Goal: Task Accomplishment & Management: Manage account settings

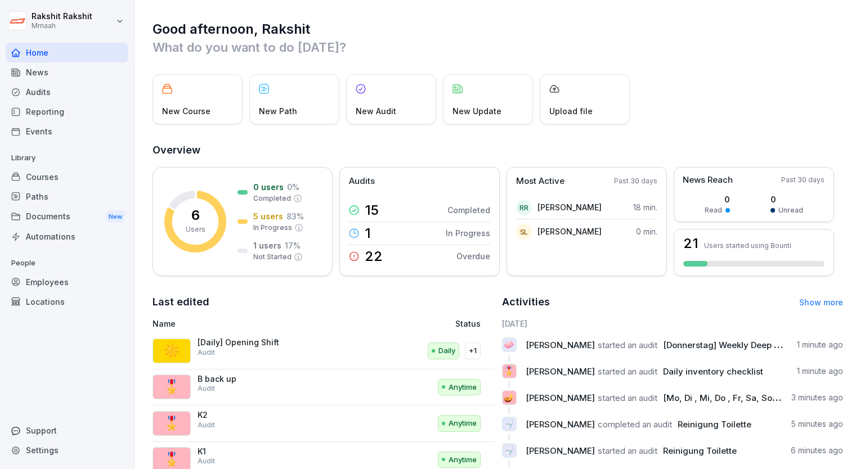
click at [51, 93] on div "Audits" at bounding box center [67, 92] width 123 height 20
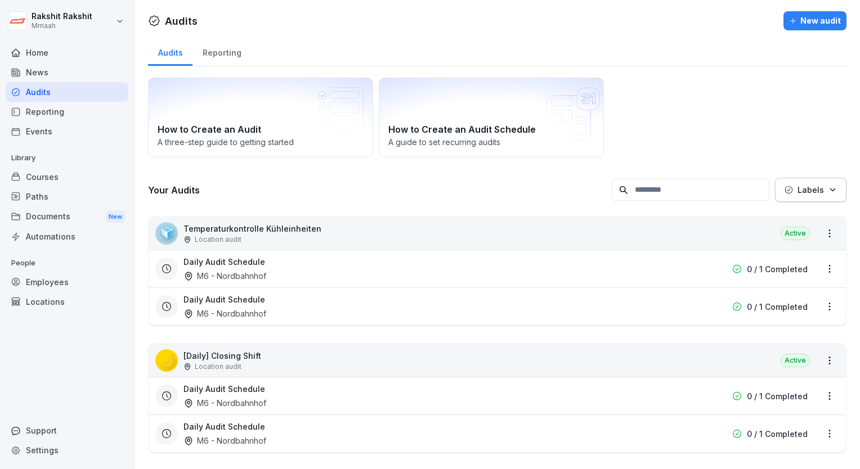
click at [779, 132] on div "How to Create an Audit A three-[PERSON_NAME] to getting started How to Create a…" at bounding box center [497, 118] width 698 height 80
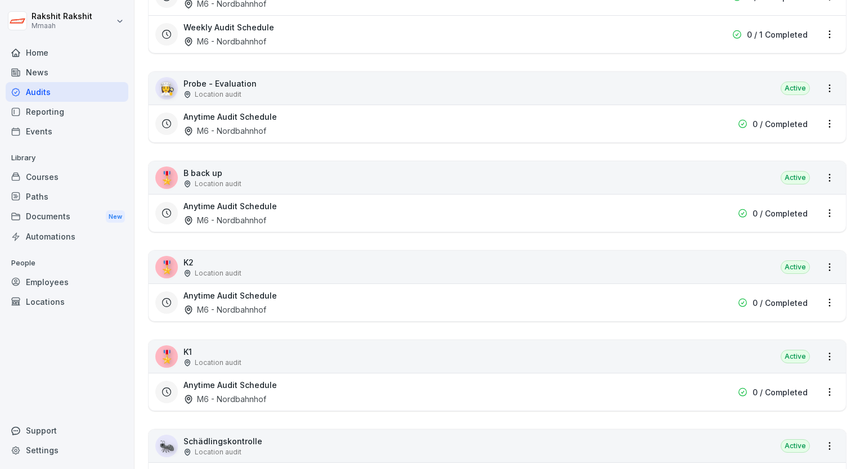
scroll to position [1800, 0]
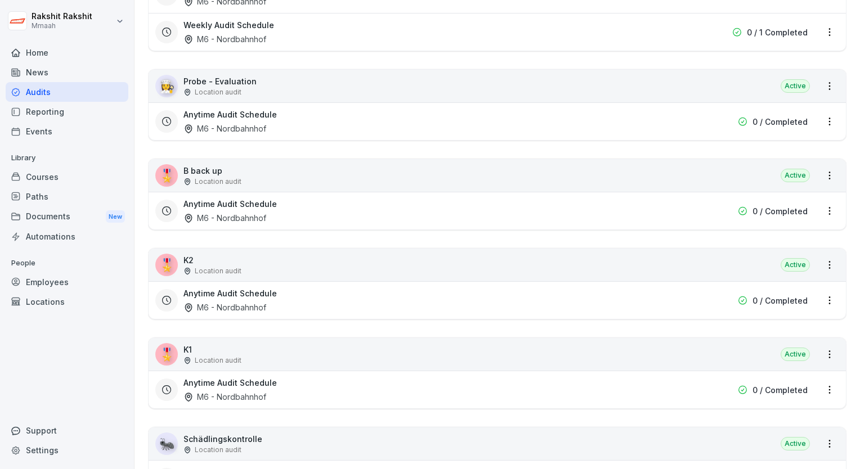
click at [275, 264] on div "🎖️ K2 Location audit Active" at bounding box center [497, 265] width 697 height 33
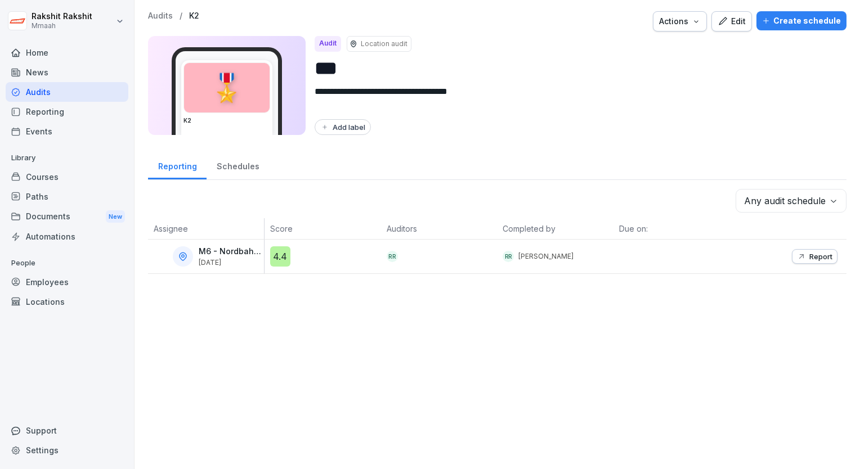
click at [781, 25] on div "Create schedule" at bounding box center [801, 21] width 79 height 12
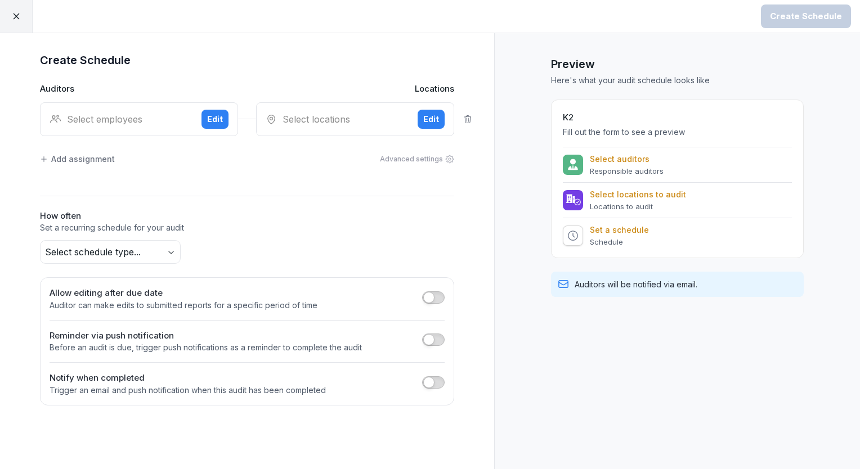
click at [108, 113] on div "Select employees" at bounding box center [121, 120] width 143 height 14
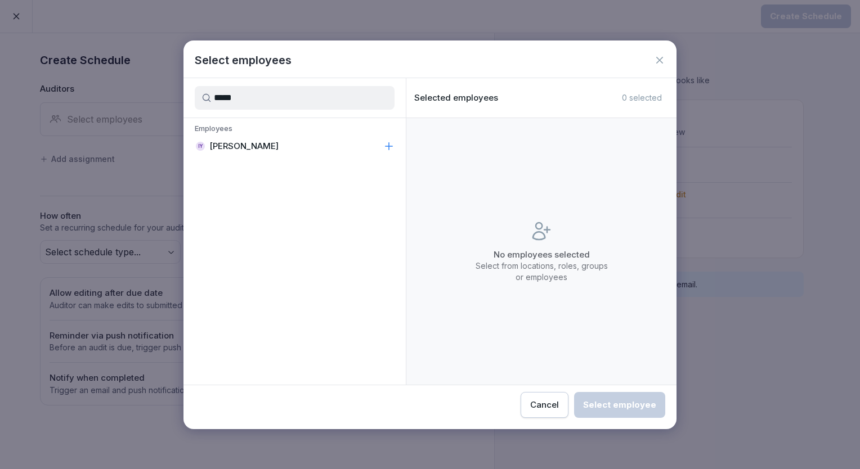
type input "*****"
click at [217, 146] on p "[PERSON_NAME]" at bounding box center [243, 146] width 69 height 11
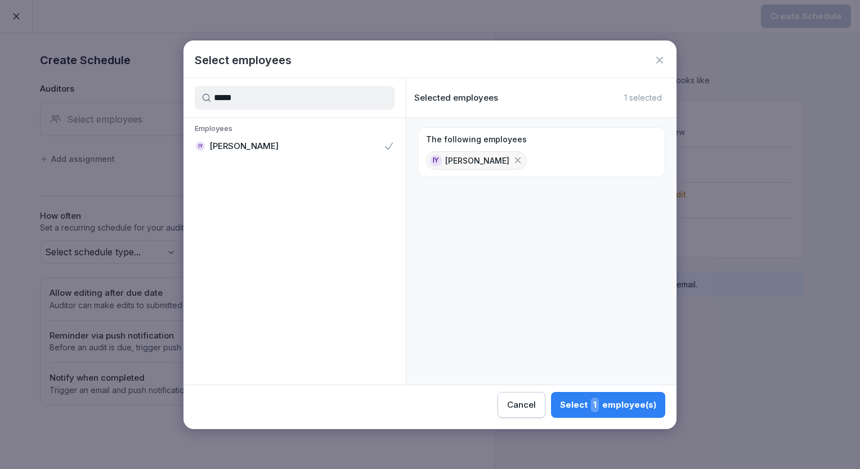
click at [593, 404] on span "1" at bounding box center [595, 405] width 8 height 15
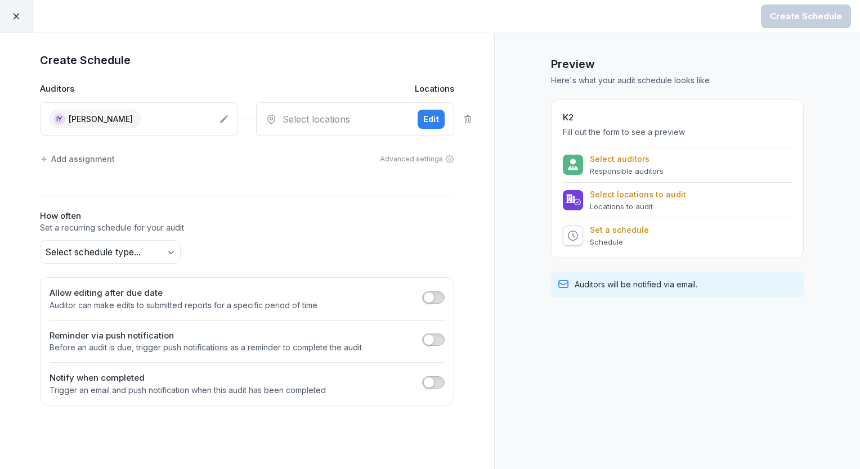
click at [357, 118] on div "Select locations" at bounding box center [337, 120] width 143 height 14
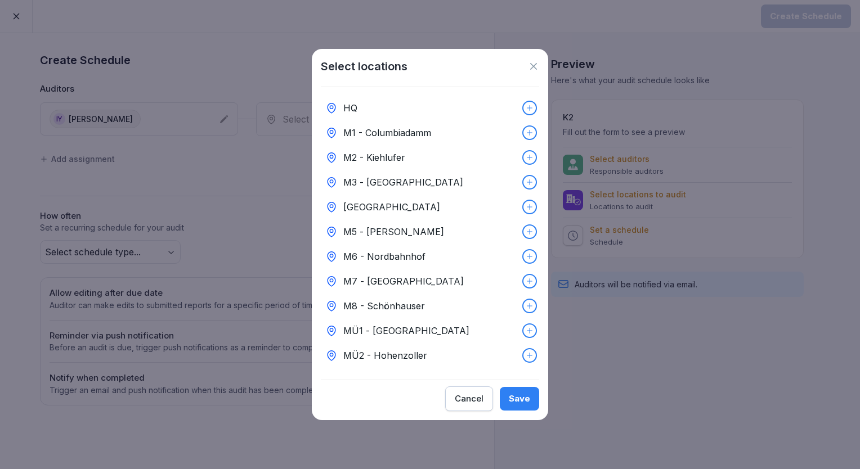
click at [405, 250] on p "M6 - Nordbahnhof" at bounding box center [384, 257] width 82 height 14
click at [516, 397] on div "Save" at bounding box center [519, 399] width 21 height 12
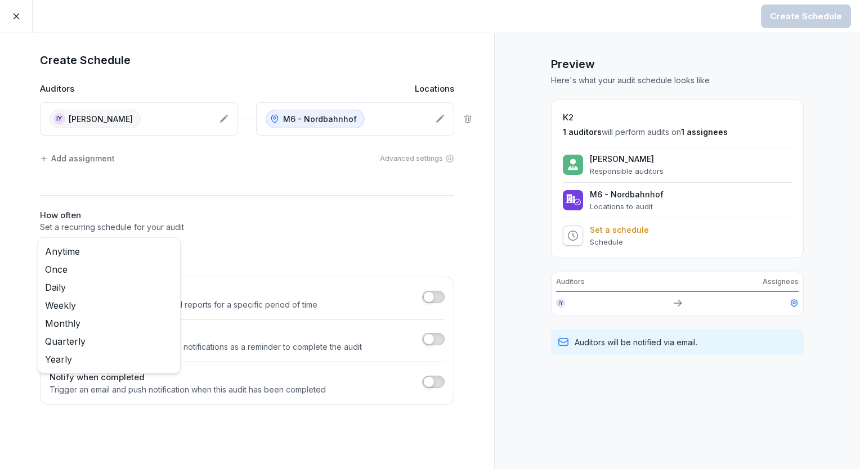
click at [173, 249] on body "Create Schedule Create Schedule Auditors Locations IY [PERSON_NAME] M6 - Nordba…" at bounding box center [430, 234] width 860 height 469
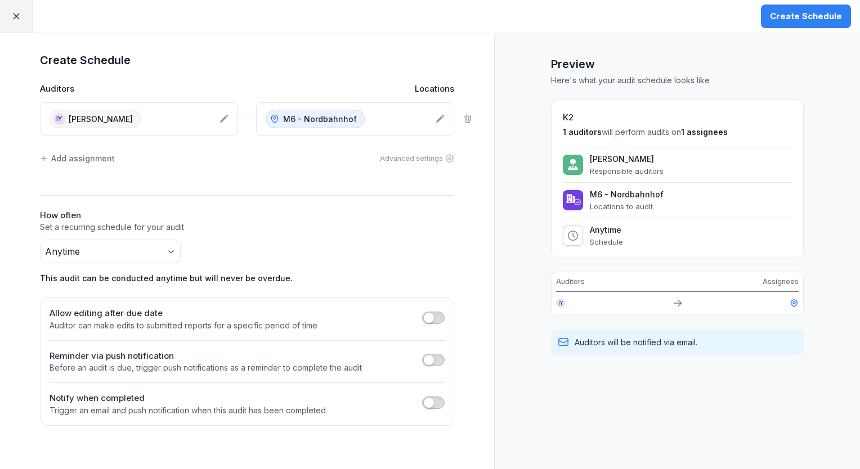
click at [784, 21] on div "Create Schedule" at bounding box center [806, 16] width 72 height 12
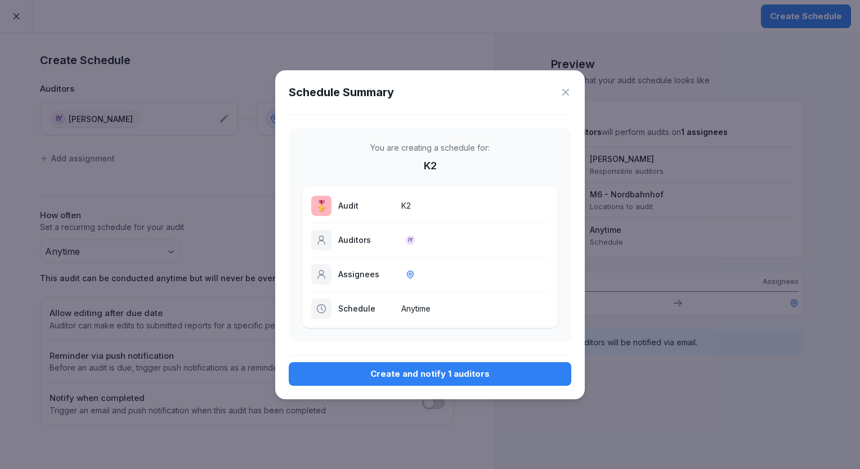
click at [401, 377] on div "Create and notify 1 auditors" at bounding box center [430, 374] width 264 height 12
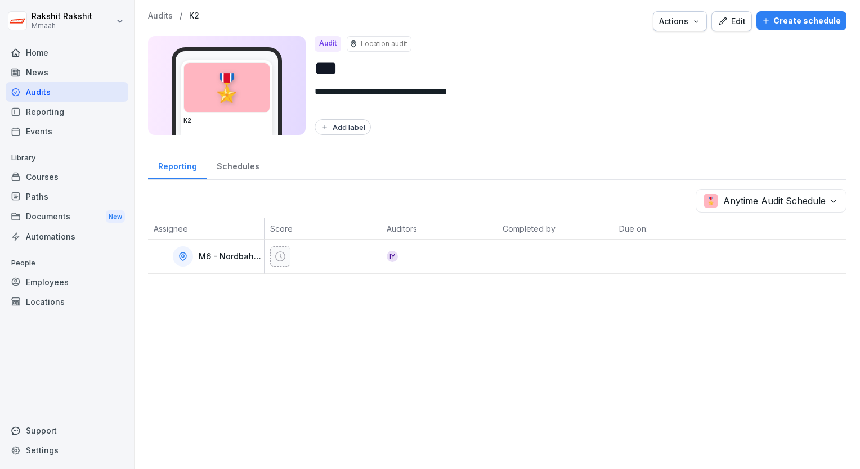
click at [59, 179] on div "Courses" at bounding box center [67, 177] width 123 height 20
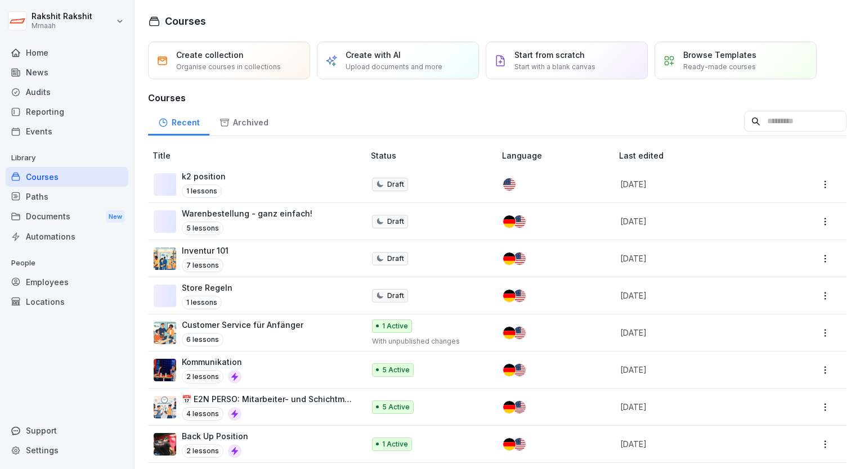
click at [74, 284] on div "Employees" at bounding box center [67, 282] width 123 height 20
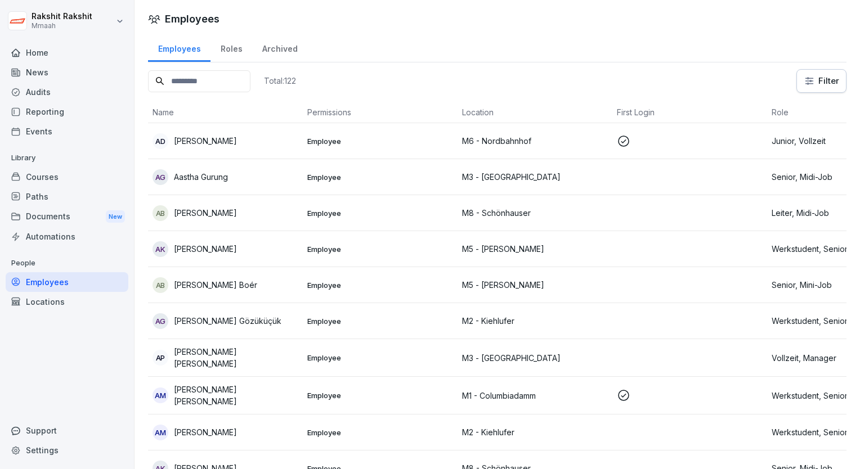
click at [214, 75] on input at bounding box center [199, 81] width 102 height 22
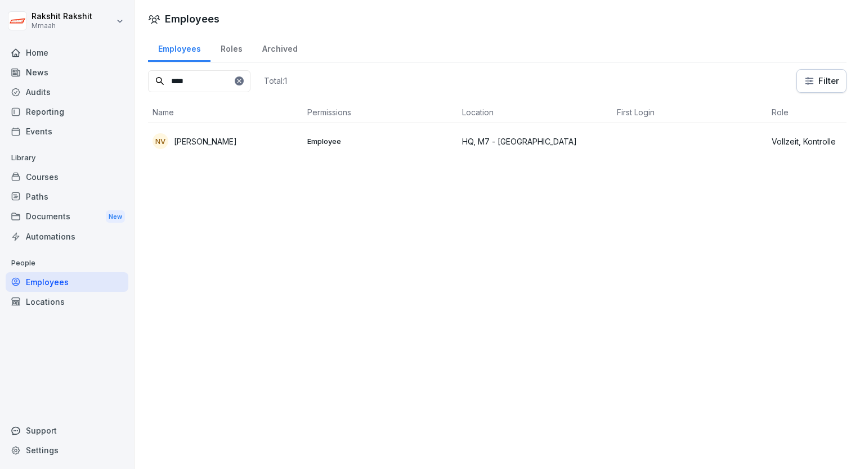
type input "****"
click at [332, 136] on p "Employee" at bounding box center [380, 141] width 146 height 10
click at [285, 137] on div "NV Neha Verma" at bounding box center [225, 141] width 146 height 16
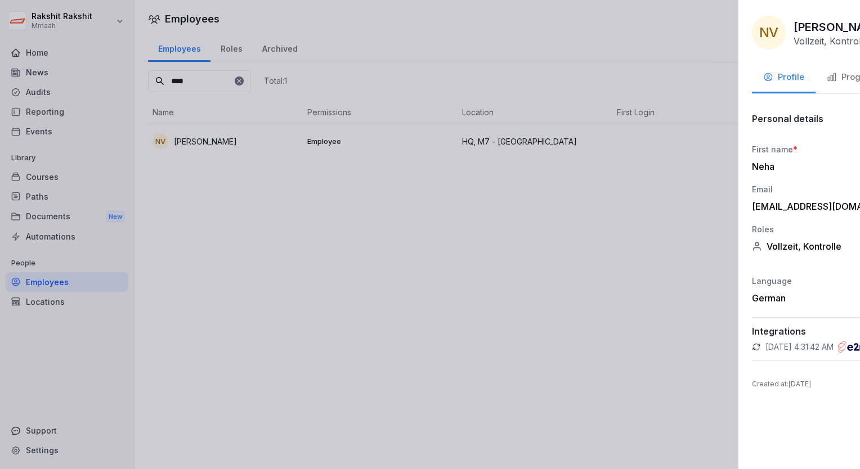
click at [447, 262] on div at bounding box center [430, 234] width 860 height 469
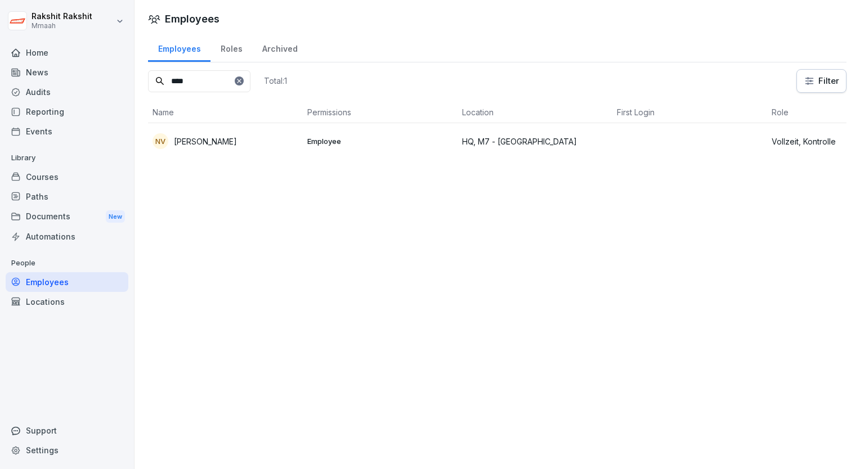
click at [53, 96] on div "Audits" at bounding box center [67, 92] width 123 height 20
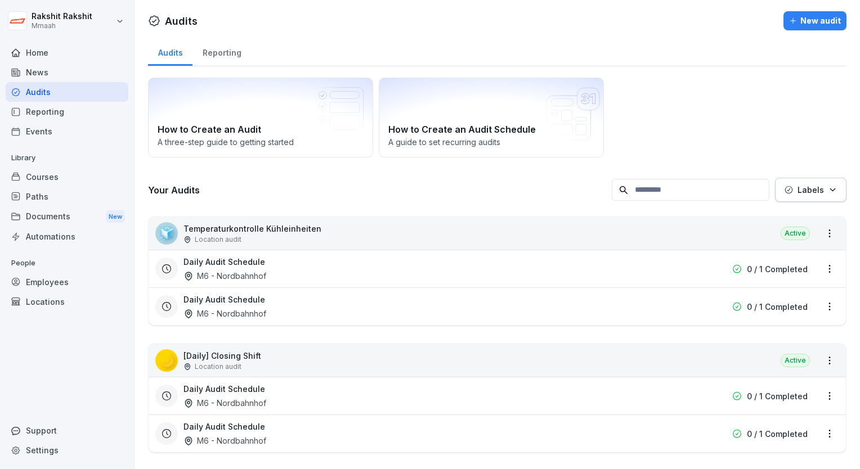
click at [659, 136] on div "How to Create an Audit A three-[PERSON_NAME] to getting started How to Create a…" at bounding box center [497, 118] width 698 height 80
click at [48, 173] on div "Courses" at bounding box center [67, 177] width 123 height 20
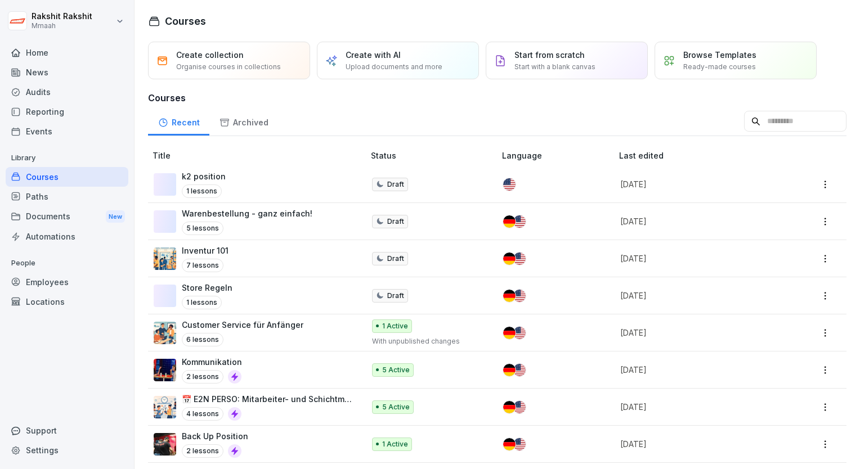
click at [54, 88] on div "Audits" at bounding box center [67, 92] width 123 height 20
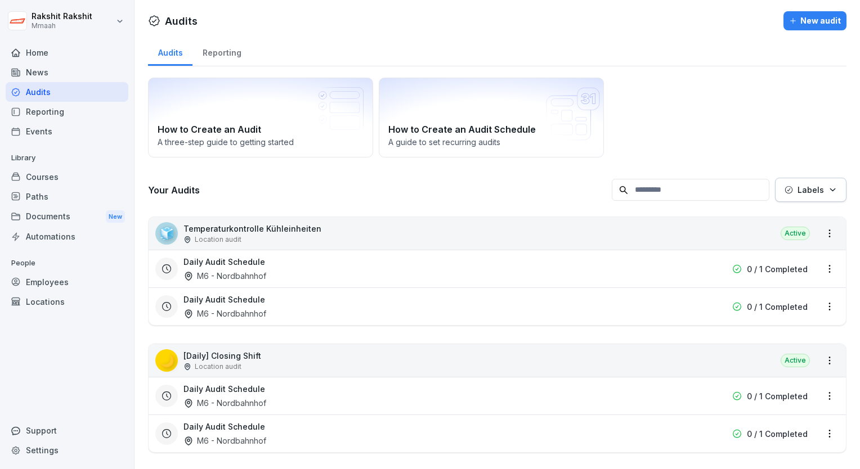
click at [808, 27] on button "New audit" at bounding box center [814, 20] width 63 height 19
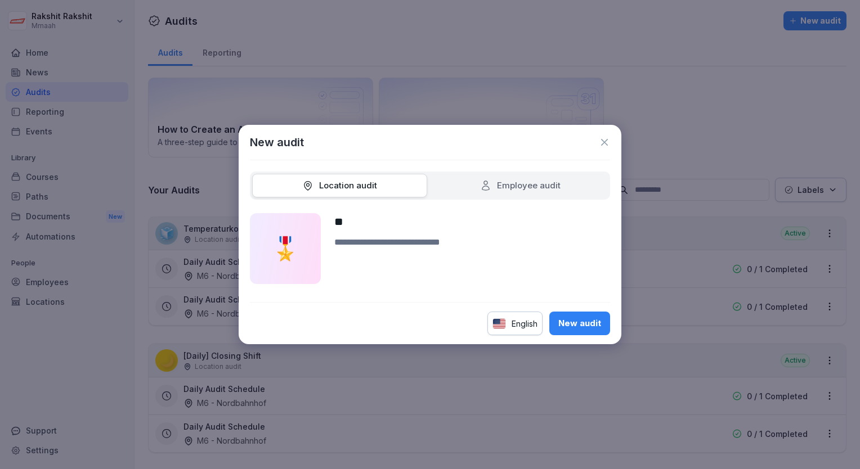
type input "**"
click at [410, 242] on textarea at bounding box center [472, 260] width 276 height 48
type textarea "**********"
click at [564, 321] on div "New audit" at bounding box center [579, 323] width 43 height 12
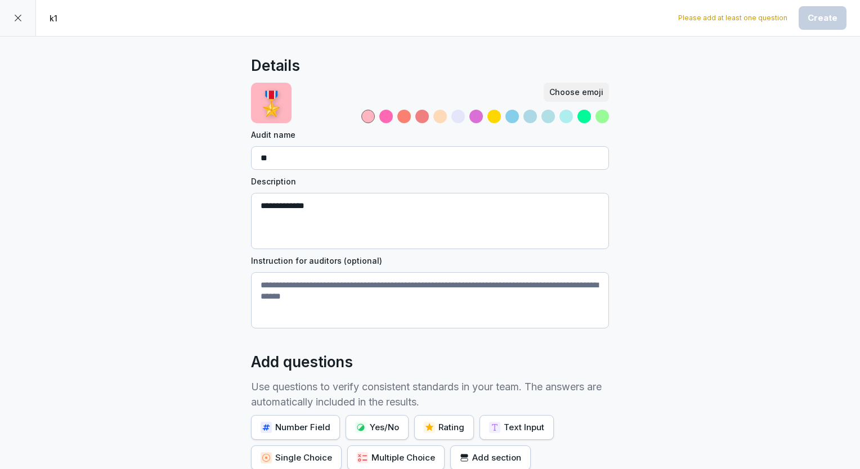
click at [704, 350] on div "**********" at bounding box center [430, 310] width 860 height 546
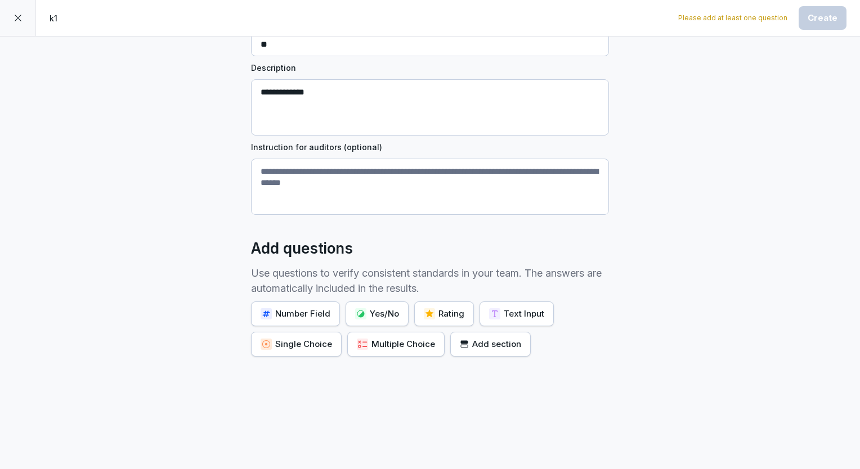
scroll to position [121, 0]
click at [380, 308] on div "Yes/No" at bounding box center [377, 314] width 44 height 12
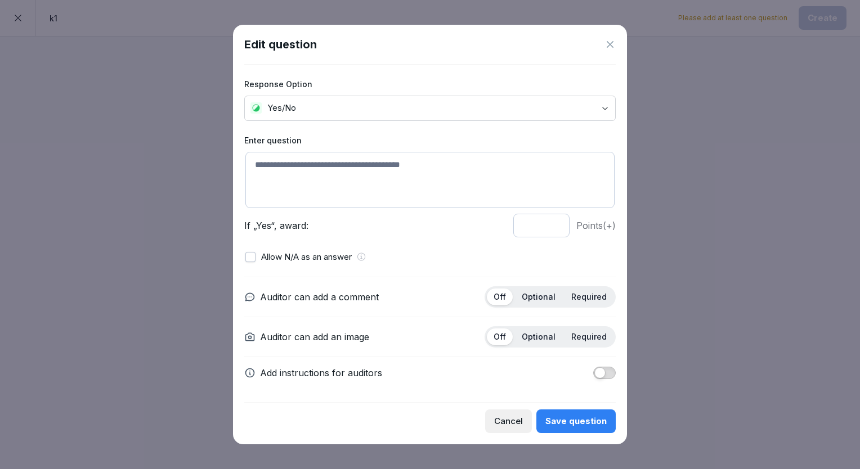
click at [325, 183] on textarea at bounding box center [429, 180] width 369 height 56
type textarea "*********"
click at [543, 296] on p "Optional" at bounding box center [538, 297] width 34 height 10
click at [574, 419] on div "Save question" at bounding box center [575, 421] width 61 height 12
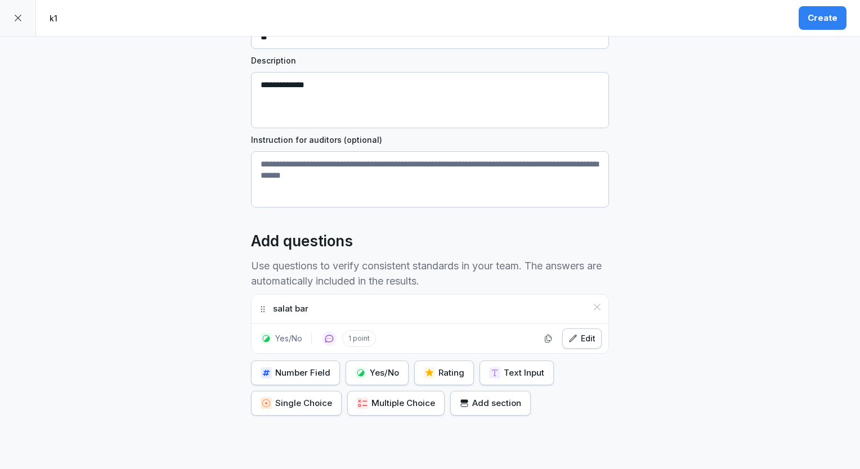
click at [374, 367] on div "Yes/No" at bounding box center [377, 373] width 44 height 12
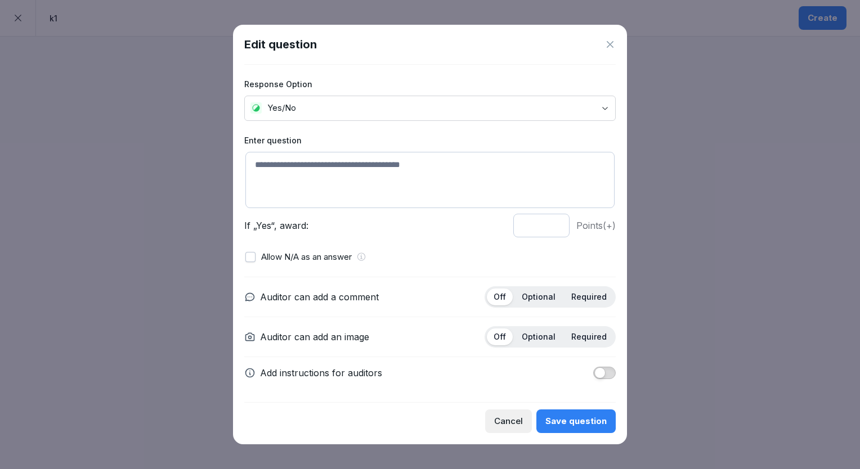
click at [368, 186] on textarea at bounding box center [429, 180] width 369 height 56
type textarea "*****"
click at [538, 296] on p "Optional" at bounding box center [538, 297] width 34 height 10
click at [578, 417] on div "Save question" at bounding box center [575, 421] width 61 height 12
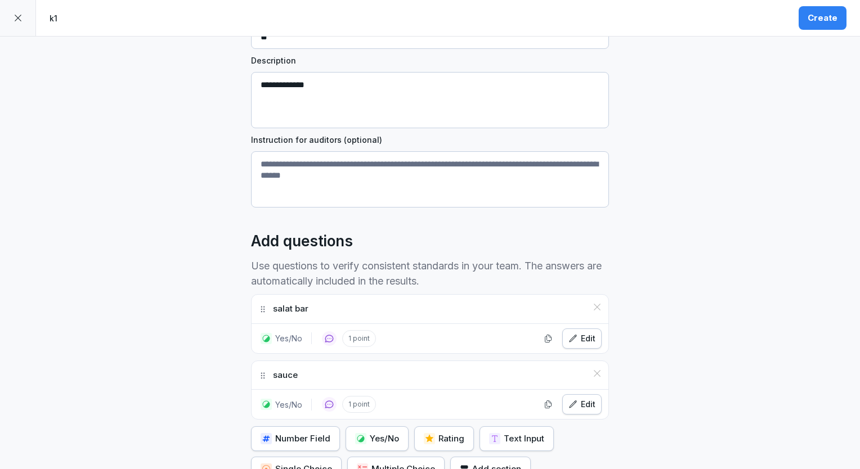
click at [822, 20] on div "Create" at bounding box center [822, 18] width 30 height 12
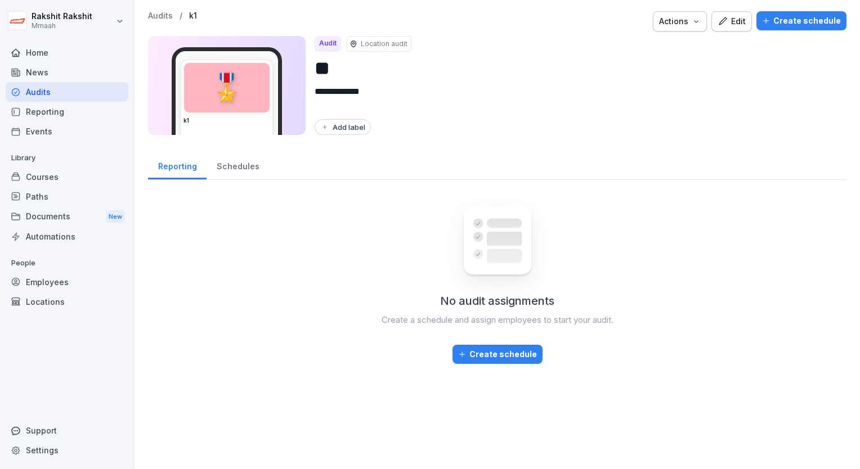
click at [734, 28] on button "Edit" at bounding box center [731, 21] width 41 height 20
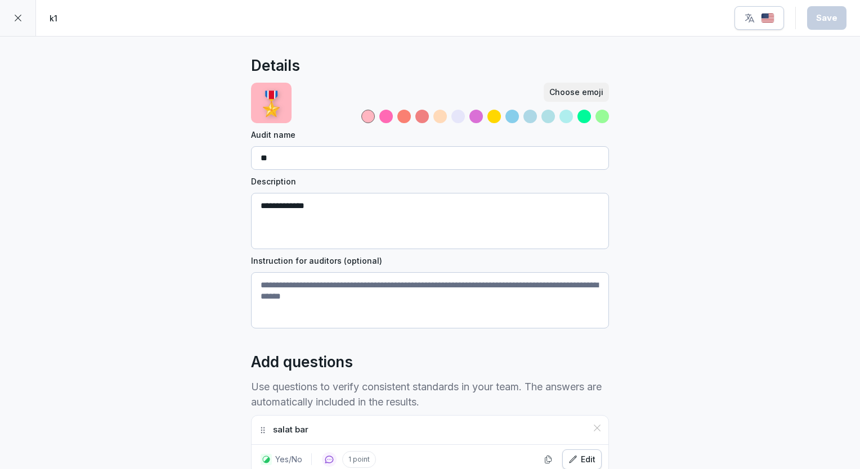
click at [16, 22] on icon at bounding box center [18, 18] width 9 height 9
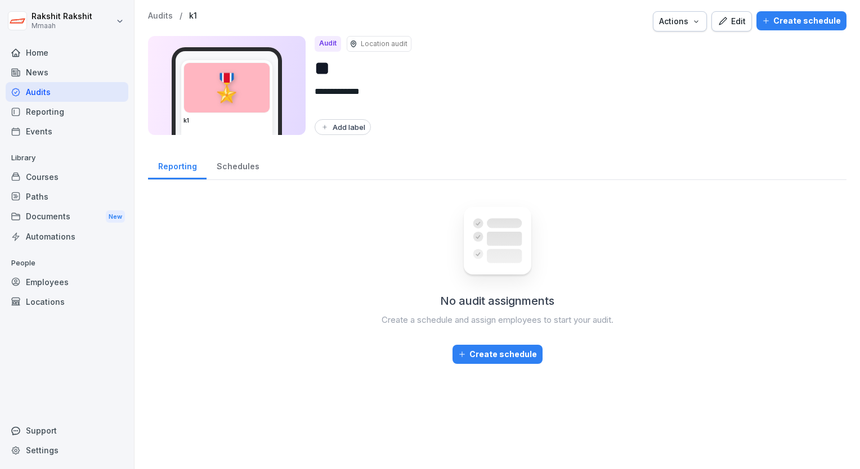
click at [65, 96] on div "Audits" at bounding box center [67, 92] width 123 height 20
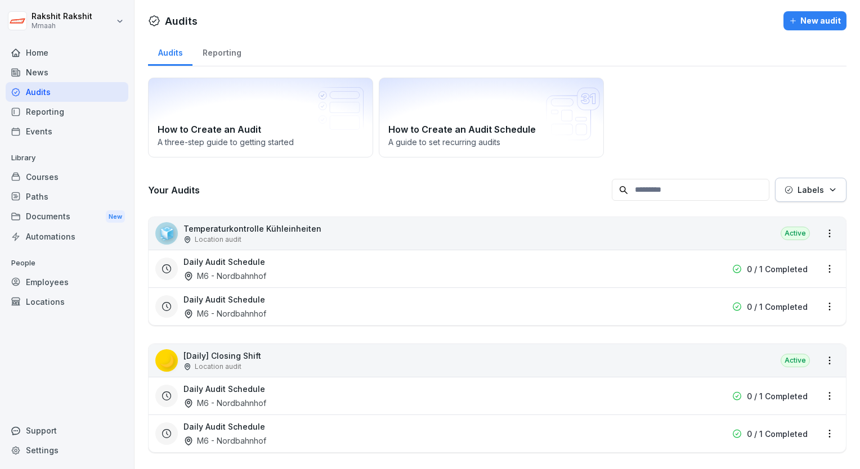
click at [669, 100] on div "How to Create an Audit A three-[PERSON_NAME] to getting started How to Create a…" at bounding box center [497, 118] width 698 height 80
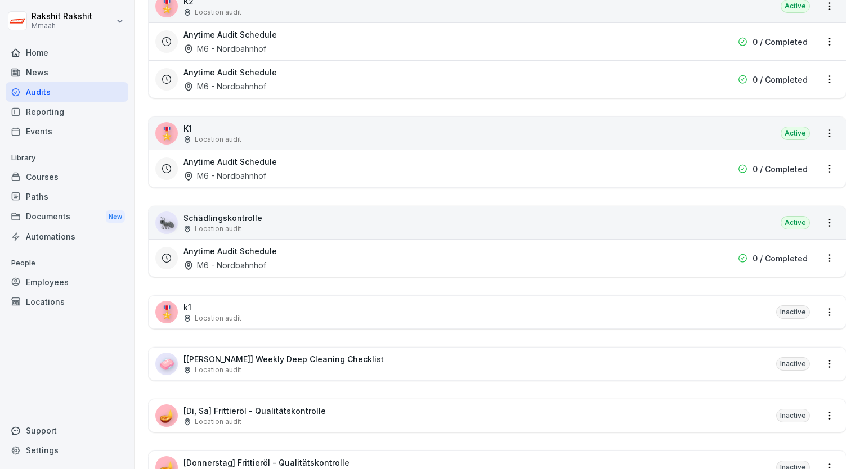
scroll to position [2151, 0]
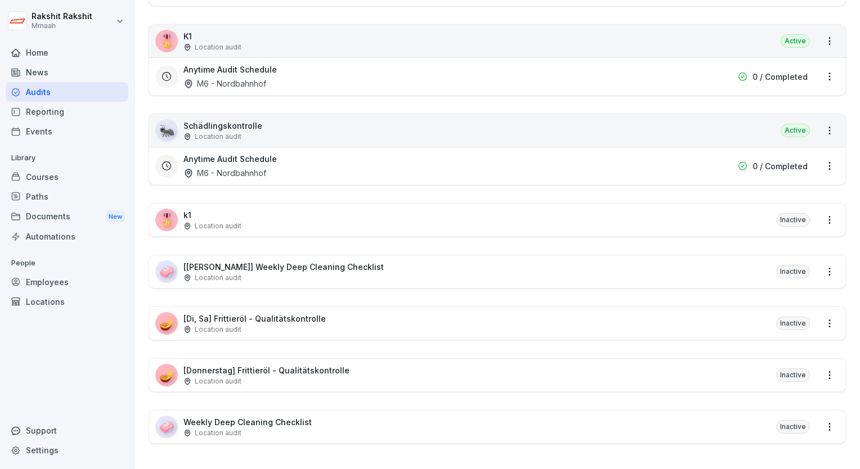
click at [301, 208] on div "🎖️ k1 Location audit Inactive" at bounding box center [497, 220] width 697 height 33
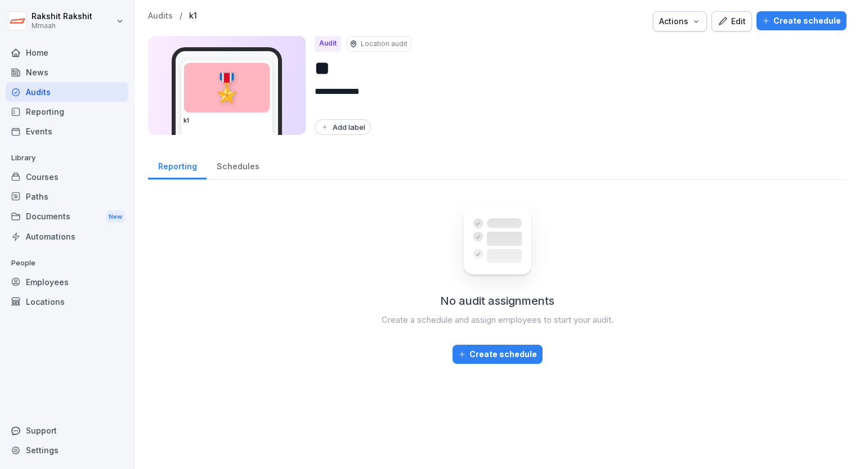
click at [788, 27] on button "Create schedule" at bounding box center [801, 20] width 90 height 19
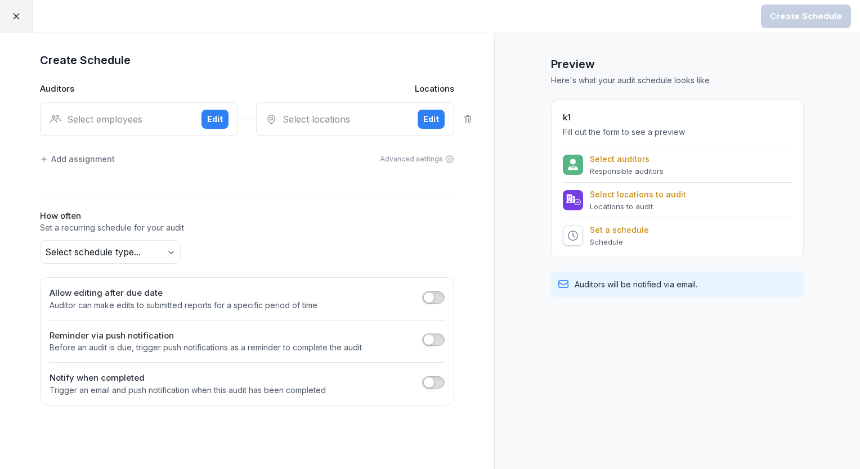
click at [141, 115] on div "Select employees" at bounding box center [121, 120] width 143 height 14
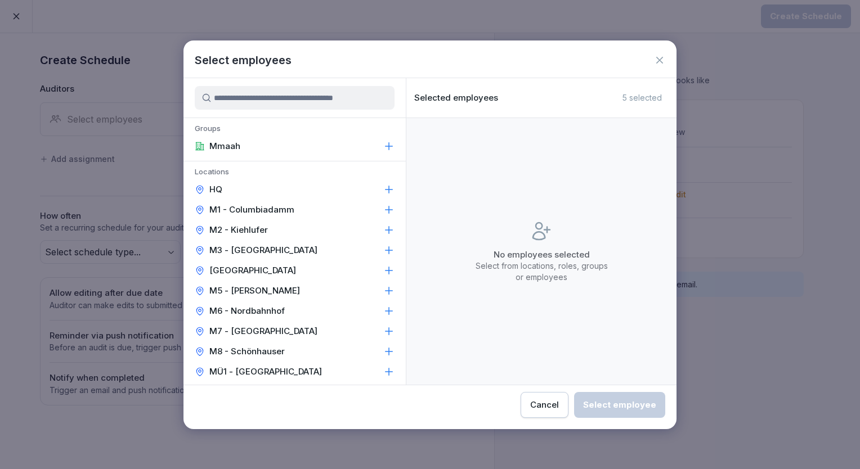
click at [229, 210] on p "M1 - Columbiadamm" at bounding box center [251, 209] width 85 height 11
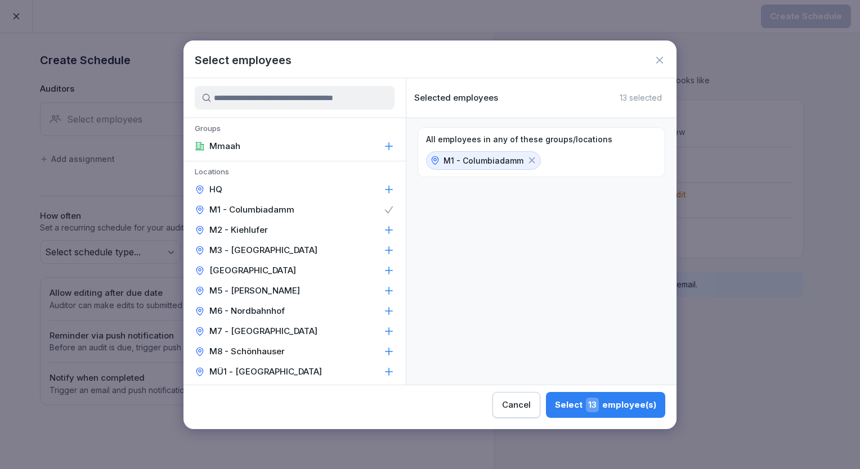
click at [581, 406] on div "Select 13 employee(s)" at bounding box center [605, 405] width 101 height 15
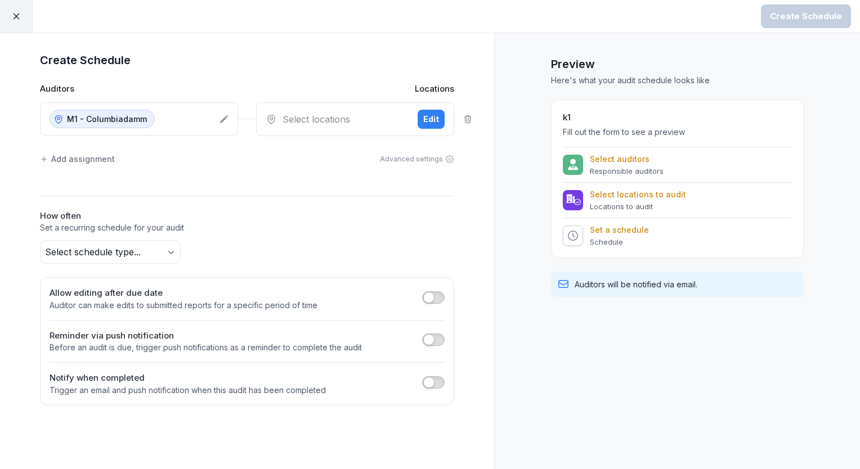
click at [348, 130] on div "Select locations Edit" at bounding box center [355, 119] width 198 height 34
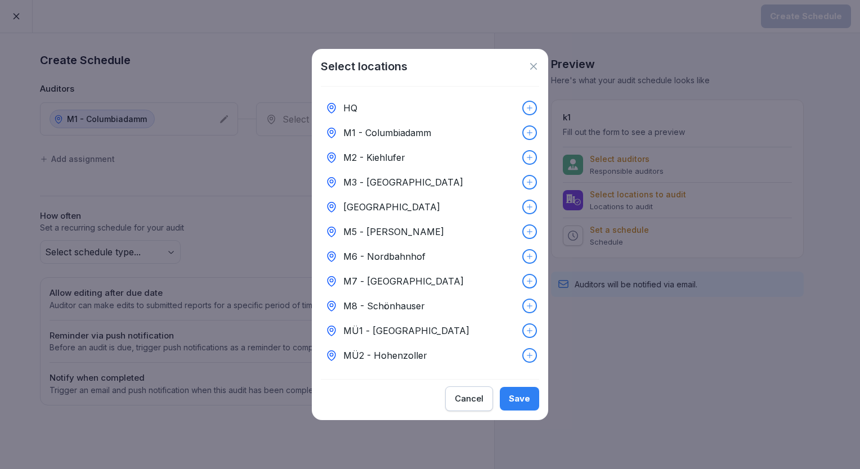
click at [404, 126] on p "M1 - Columbiadamm" at bounding box center [387, 133] width 88 height 14
click at [522, 405] on div "Save" at bounding box center [519, 399] width 21 height 12
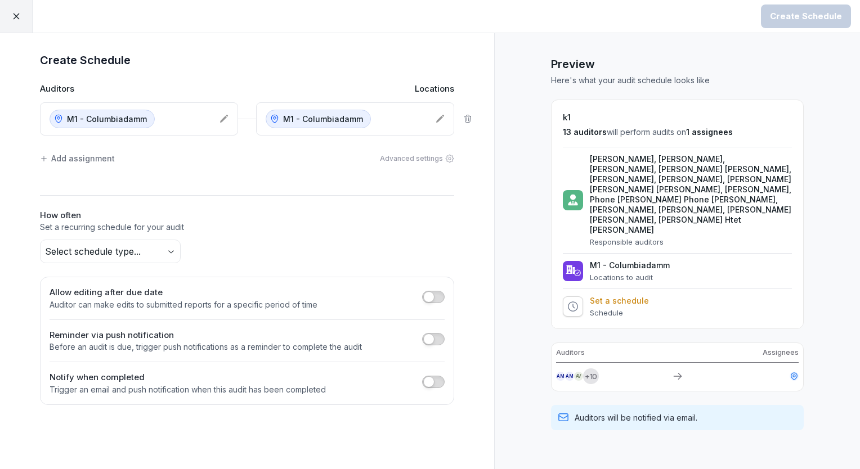
click at [176, 122] on div "M1 - Columbiadamm" at bounding box center [130, 119] width 161 height 19
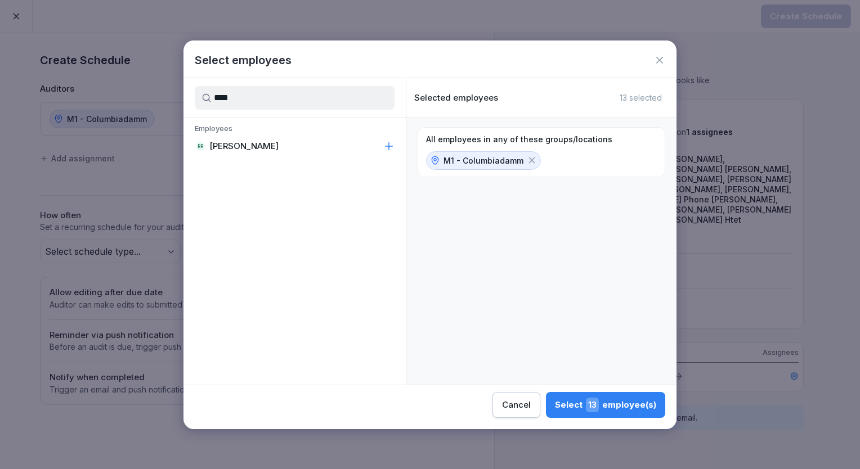
type input "****"
click at [252, 138] on div "RR [PERSON_NAME]" at bounding box center [294, 146] width 222 height 20
click at [609, 399] on div "Select 14 employee(s)" at bounding box center [605, 405] width 102 height 15
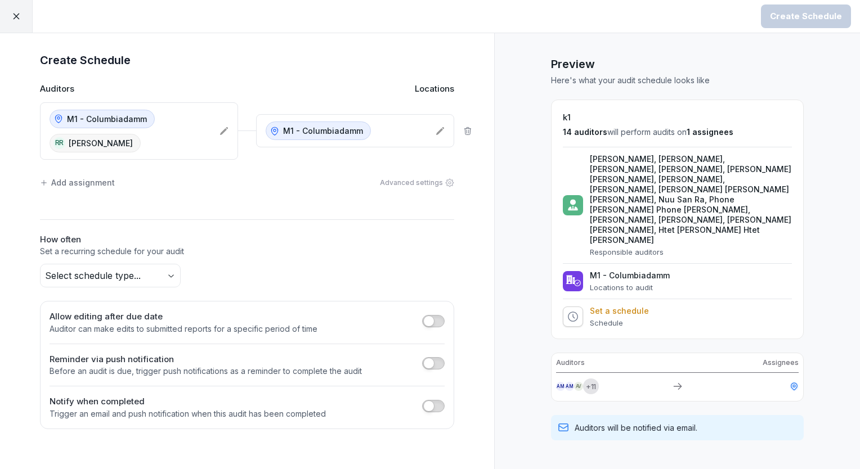
click at [438, 131] on icon at bounding box center [440, 131] width 8 height 8
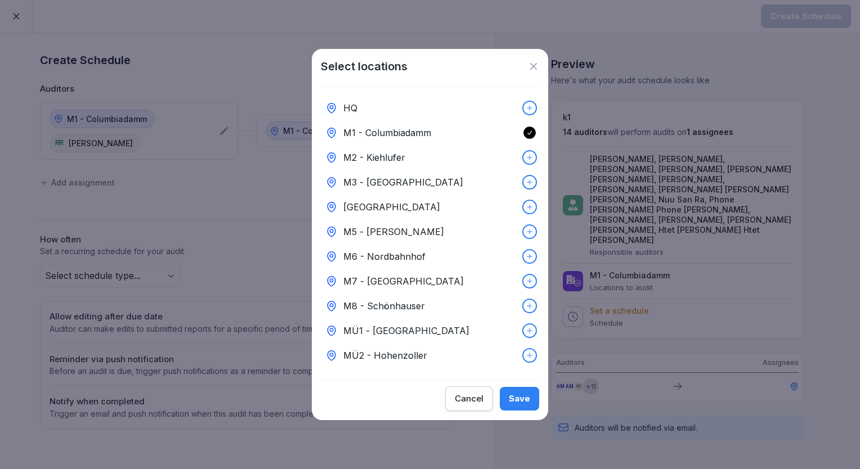
click at [393, 154] on p "M2 - Kiehlufer" at bounding box center [374, 158] width 62 height 14
click at [486, 173] on div "M3 - [GEOGRAPHIC_DATA]" at bounding box center [430, 182] width 218 height 25
click at [474, 205] on div "[GEOGRAPHIC_DATA]" at bounding box center [430, 207] width 218 height 25
drag, startPoint x: 477, startPoint y: 232, endPoint x: 478, endPoint y: 258, distance: 25.9
click at [478, 258] on div "HQ [GEOGRAPHIC_DATA] - [GEOGRAPHIC_DATA] M2 - [GEOGRAPHIC_DATA] M3 - [GEOGRAPHI…" at bounding box center [430, 233] width 218 height 293
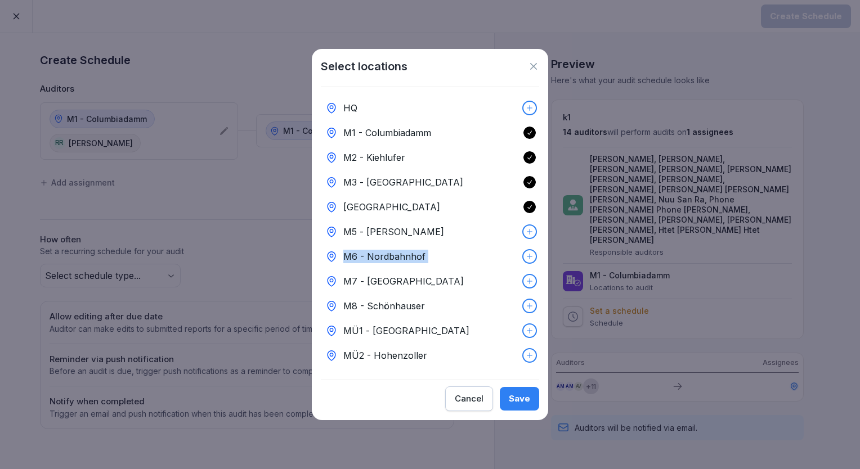
click at [478, 258] on div "M6 - Nordbahnhof" at bounding box center [430, 256] width 218 height 25
click at [492, 229] on div "M5 - [PERSON_NAME]" at bounding box center [430, 231] width 218 height 25
click at [509, 280] on div "M7 - [GEOGRAPHIC_DATA]" at bounding box center [430, 281] width 218 height 25
click at [512, 312] on div "M8 - Schönhauser" at bounding box center [430, 306] width 218 height 25
click at [514, 326] on div "MÜ1 - [GEOGRAPHIC_DATA]" at bounding box center [430, 330] width 218 height 25
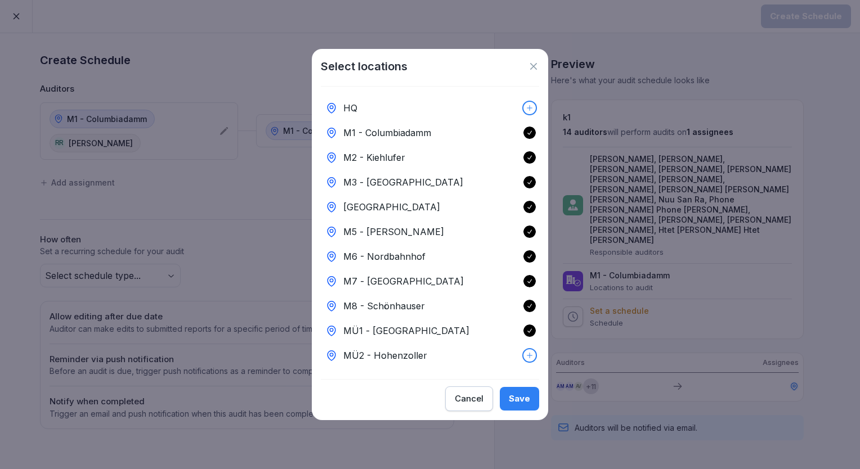
click at [516, 405] on div "Save" at bounding box center [519, 399] width 21 height 12
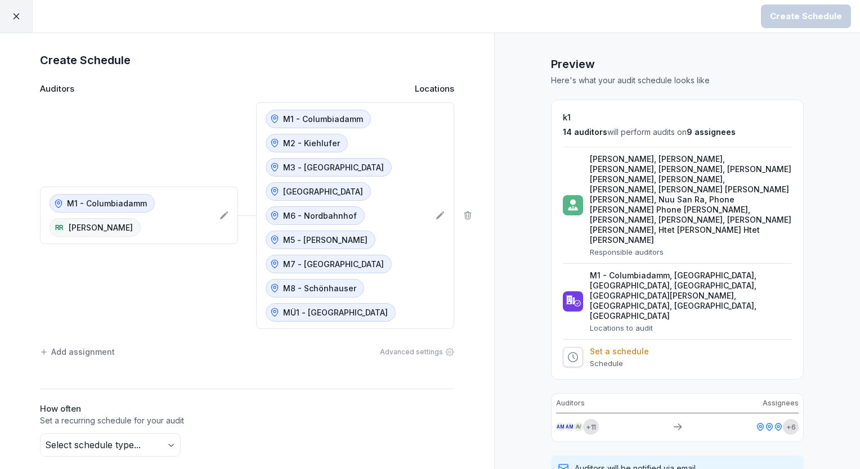
click at [198, 313] on div "M1 - Columbiadamm RR [PERSON_NAME] M1 - [GEOGRAPHIC_DATA] M2 - [GEOGRAPHIC_DATA…" at bounding box center [247, 215] width 414 height 227
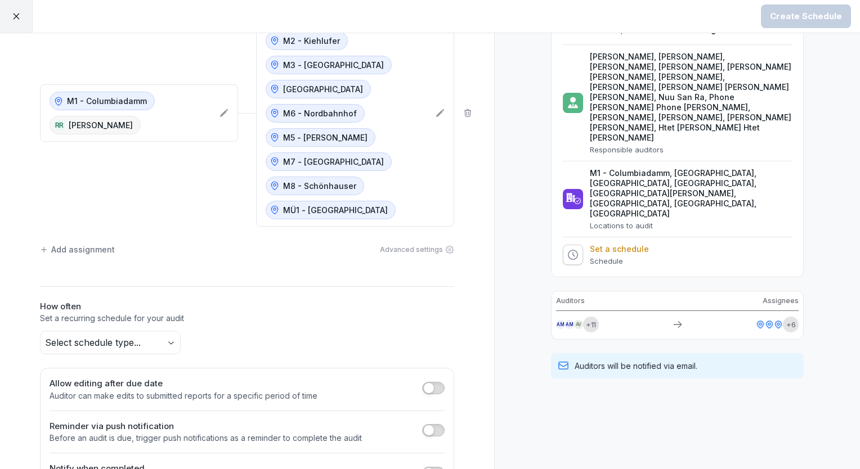
scroll to position [113, 0]
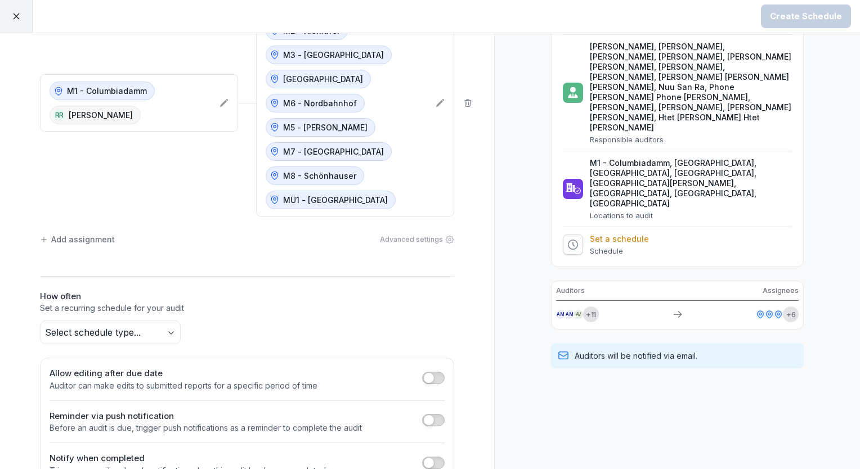
click at [167, 330] on body "Create Schedule Create Schedule Auditors Locations [GEOGRAPHIC_DATA] [GEOGRAPHI…" at bounding box center [430, 234] width 860 height 469
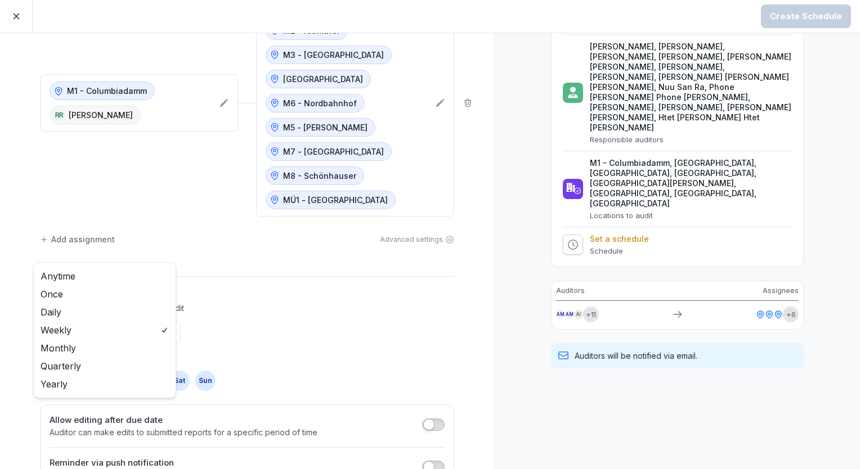
click at [168, 328] on body "Create Schedule Create Schedule Auditors Locations [GEOGRAPHIC_DATA] RR [PERSON…" at bounding box center [430, 234] width 860 height 469
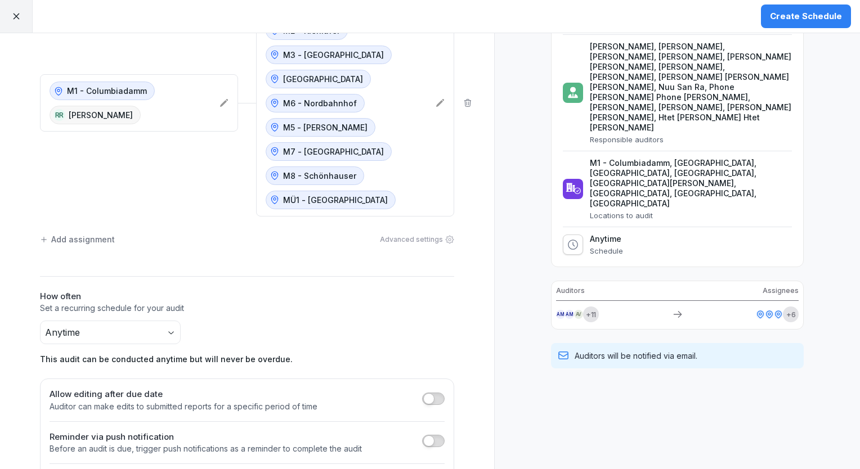
click at [234, 294] on h2 "How often" at bounding box center [247, 296] width 414 height 13
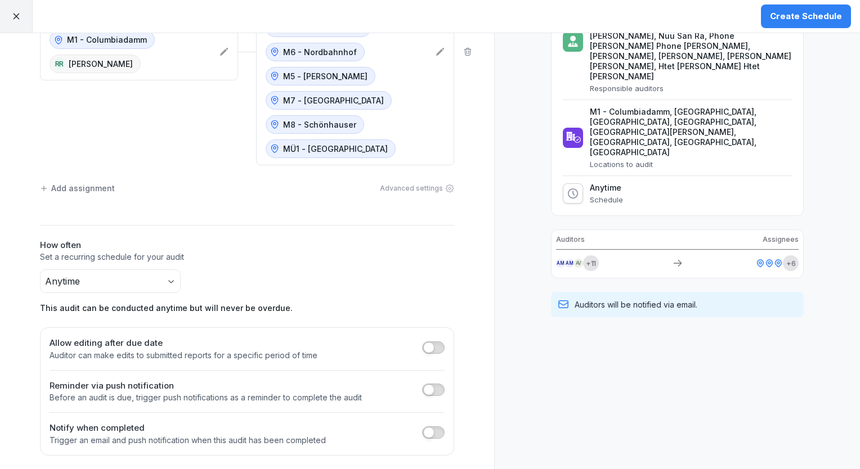
scroll to position [164, 0]
click at [435, 52] on icon at bounding box center [439, 51] width 9 height 9
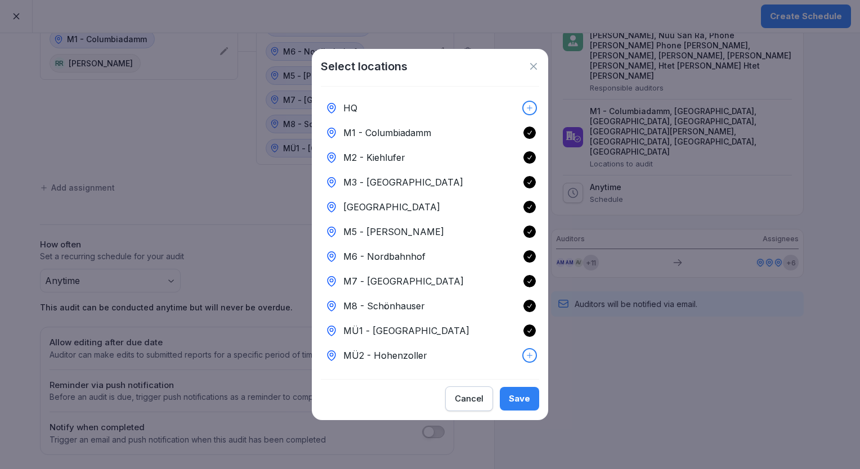
click at [466, 402] on div "Cancel" at bounding box center [469, 399] width 29 height 12
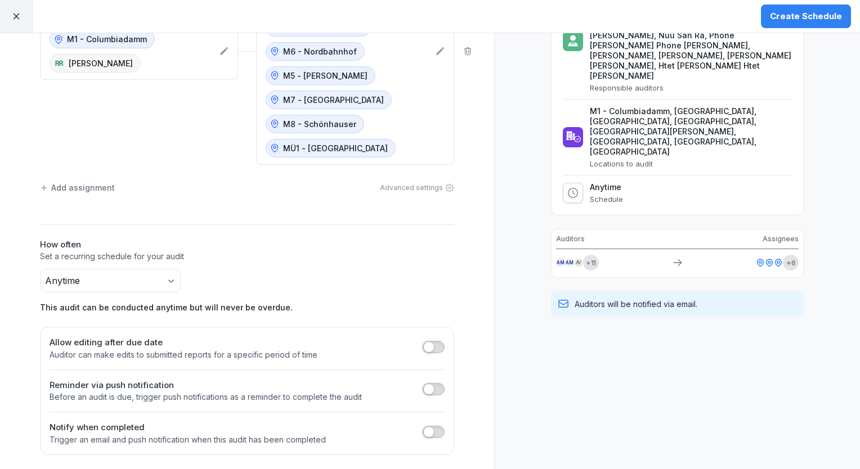
click at [804, 15] on div "Create Schedule" at bounding box center [806, 16] width 72 height 12
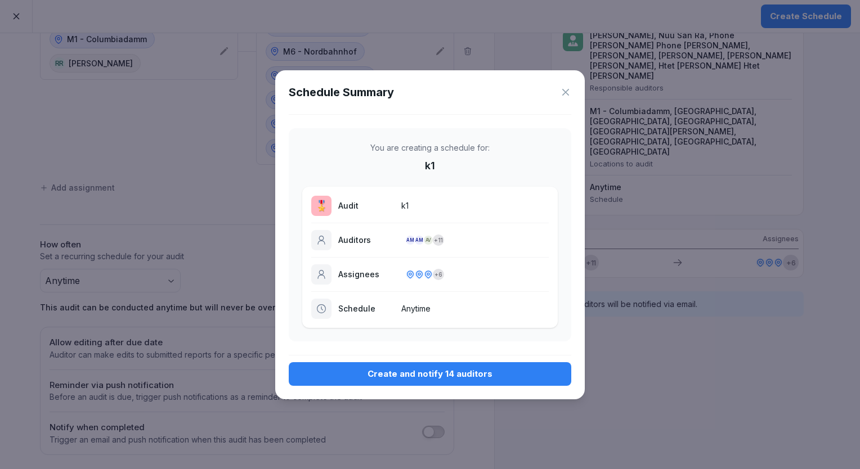
click at [565, 92] on icon at bounding box center [565, 92] width 7 height 7
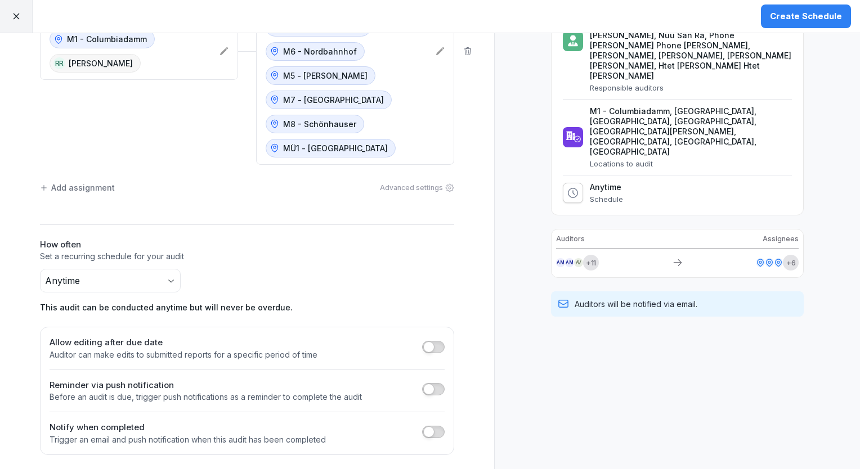
click at [17, 16] on icon at bounding box center [16, 16] width 10 height 10
